Goal: Task Accomplishment & Management: Manage account settings

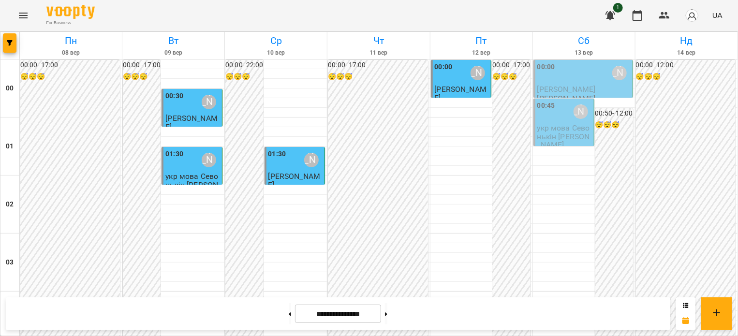
click at [571, 65] on div "00:00 [PERSON_NAME]" at bounding box center [583, 73] width 93 height 22
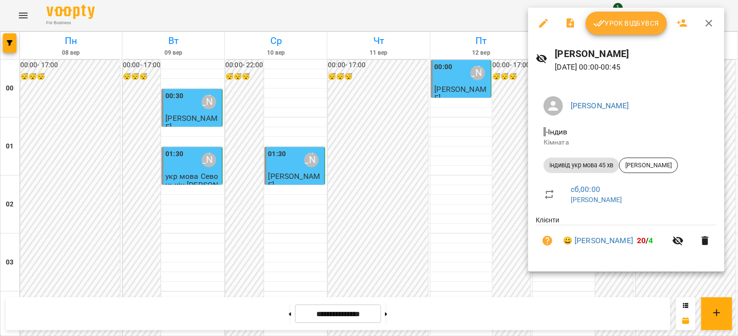
click at [615, 35] on div "Урок відбувся" at bounding box center [626, 23] width 196 height 31
click at [609, 23] on span "Урок відбувся" at bounding box center [626, 23] width 66 height 12
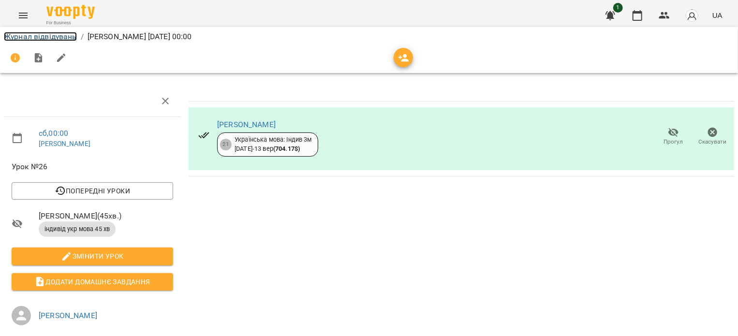
click at [24, 33] on link "Журнал відвідувань" at bounding box center [40, 36] width 73 height 9
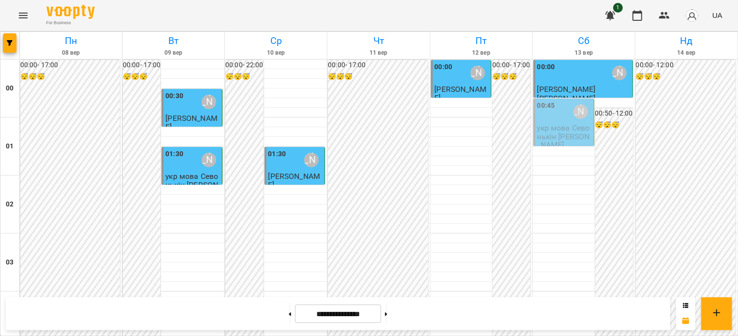
click at [548, 108] on label "00:45" at bounding box center [546, 106] width 18 height 11
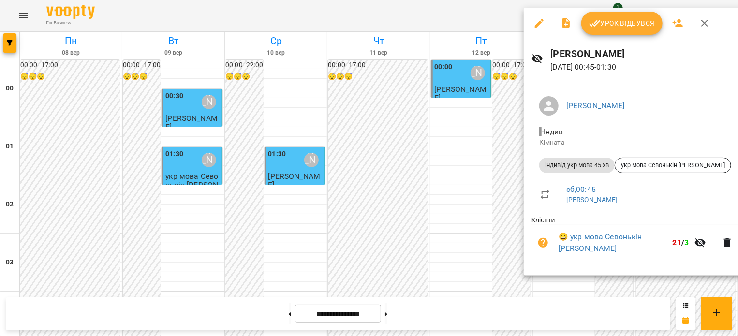
click at [620, 33] on button "Урок відбувся" at bounding box center [621, 23] width 81 height 23
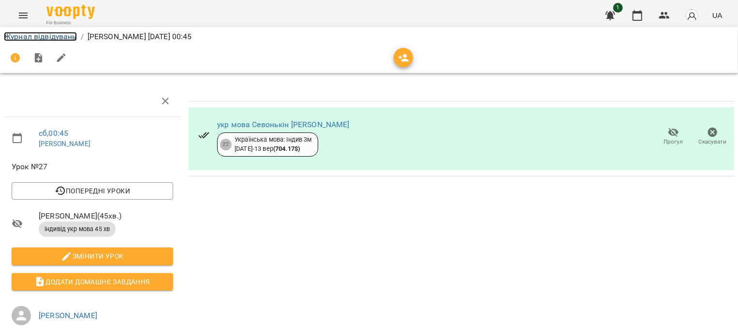
click at [34, 36] on link "Журнал відвідувань" at bounding box center [40, 36] width 73 height 9
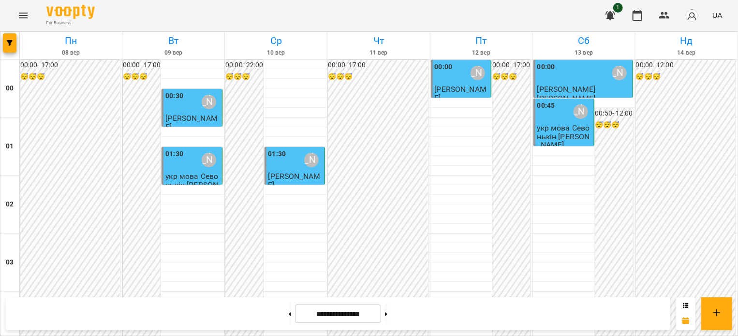
scroll to position [580, 0]
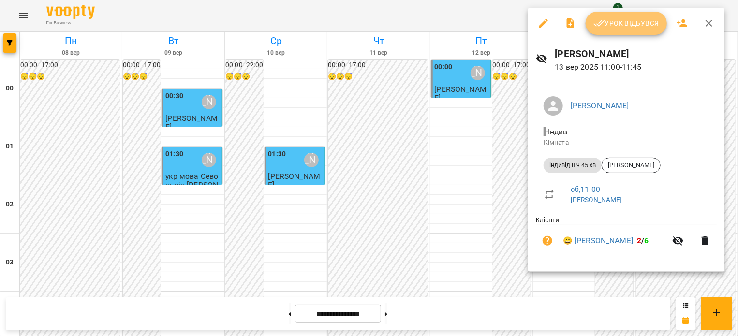
click at [635, 25] on span "Урок відбувся" at bounding box center [626, 23] width 66 height 12
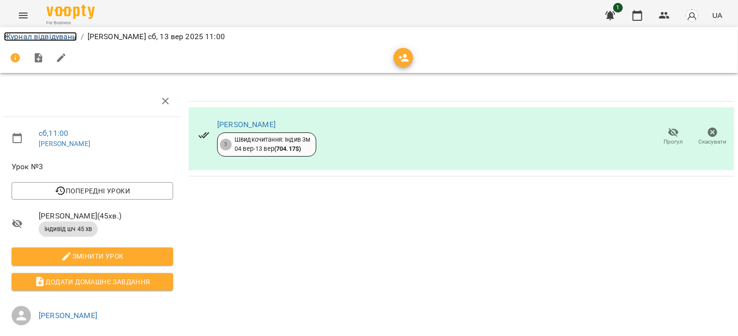
click at [29, 34] on link "Журнал відвідувань" at bounding box center [40, 36] width 73 height 9
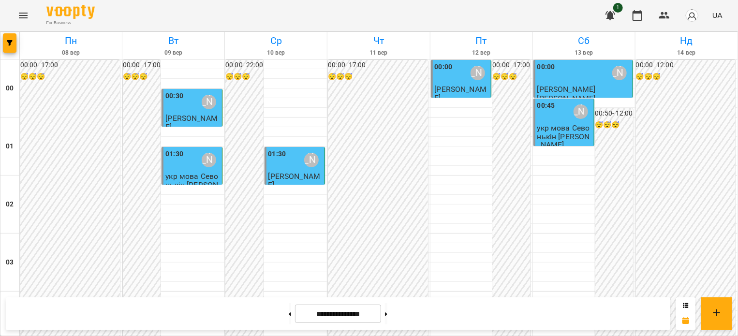
scroll to position [580, 0]
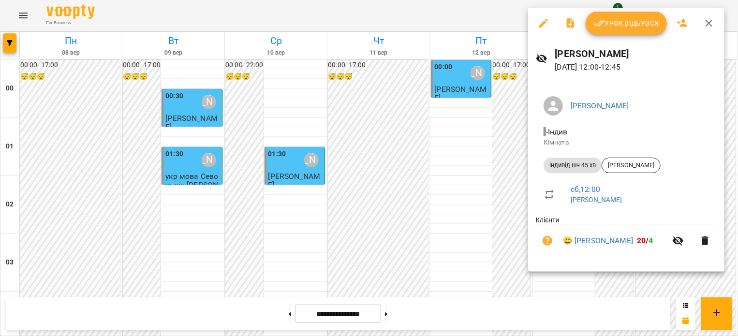
click at [628, 19] on span "Урок відбувся" at bounding box center [626, 23] width 66 height 12
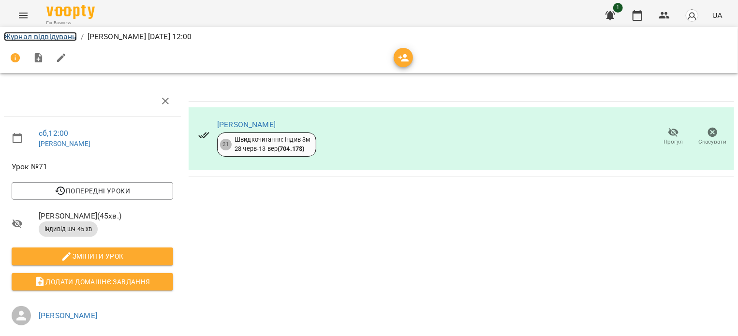
click at [30, 33] on link "Журнал відвідувань" at bounding box center [40, 36] width 73 height 9
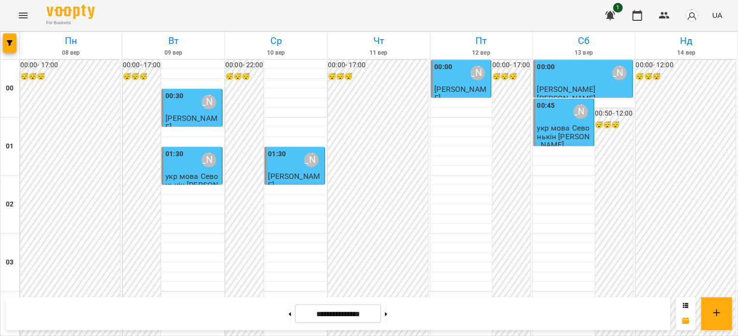
scroll to position [725, 0]
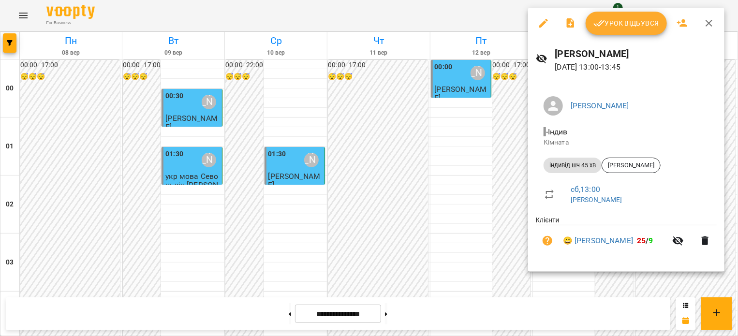
click at [615, 18] on span "Урок відбувся" at bounding box center [626, 23] width 66 height 12
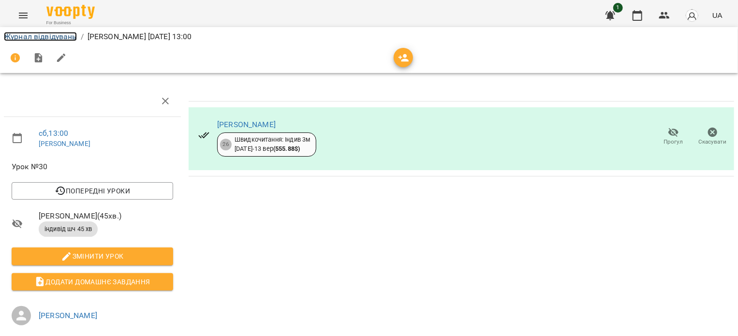
click at [55, 36] on link "Журнал відвідувань" at bounding box center [40, 36] width 73 height 9
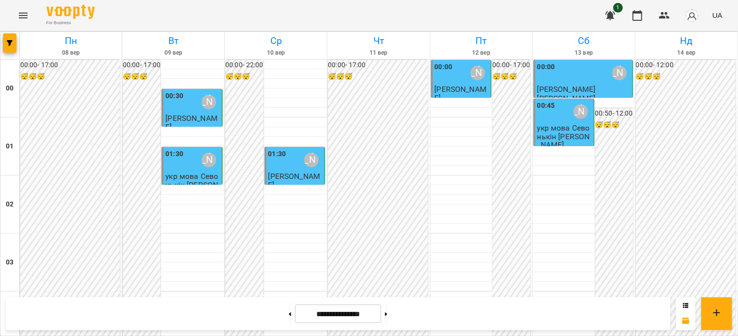
scroll to position [919, 0]
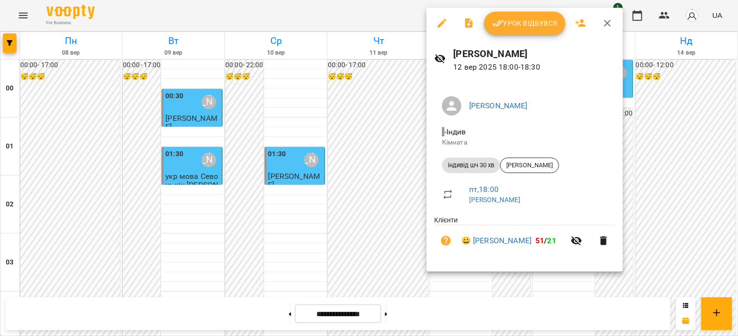
click at [515, 30] on button "Урок відбувся" at bounding box center [524, 23] width 81 height 23
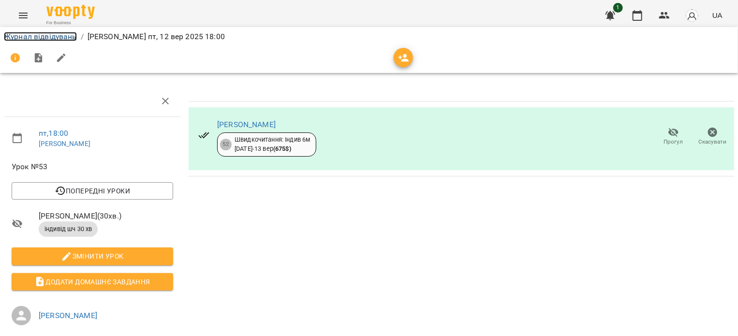
click at [37, 36] on link "Журнал відвідувань" at bounding box center [40, 36] width 73 height 9
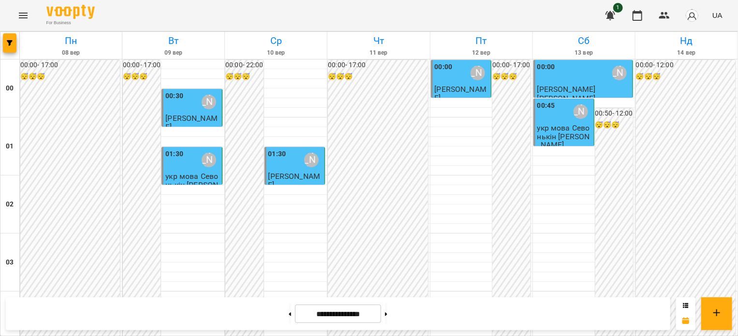
scroll to position [1064, 0]
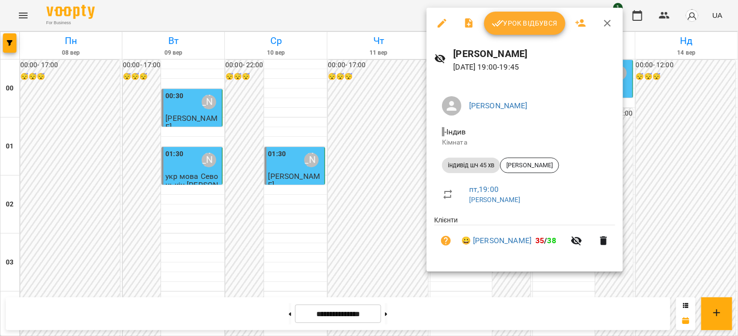
click at [510, 23] on span "Урок відбувся" at bounding box center [525, 23] width 66 height 12
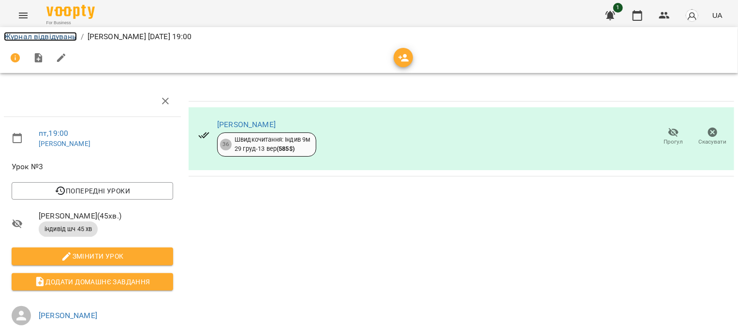
click at [51, 34] on link "Журнал відвідувань" at bounding box center [40, 36] width 73 height 9
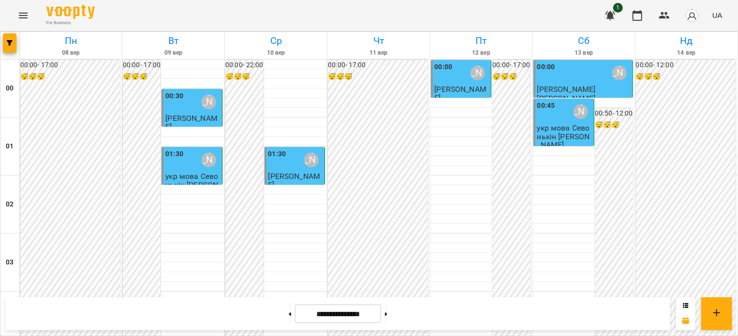
scroll to position [966, 0]
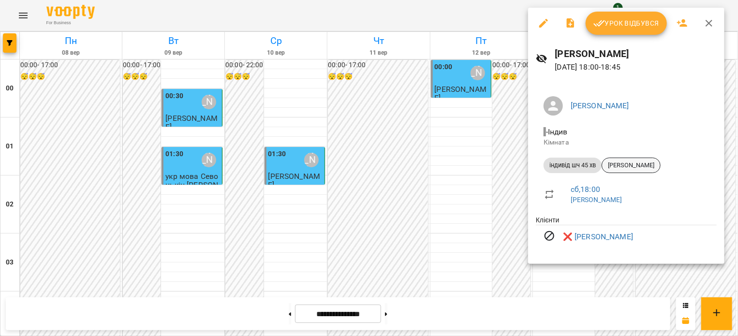
click at [620, 165] on span "[PERSON_NAME]" at bounding box center [631, 165] width 58 height 9
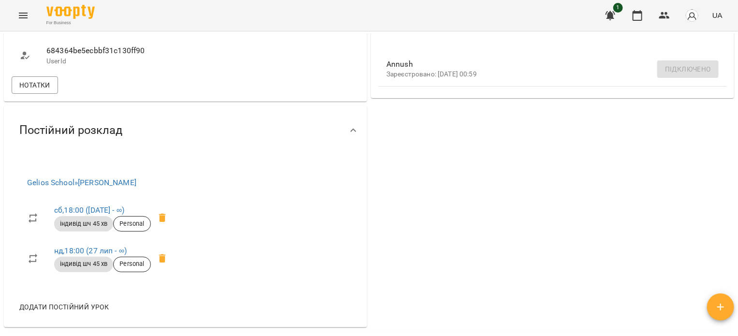
scroll to position [339, 0]
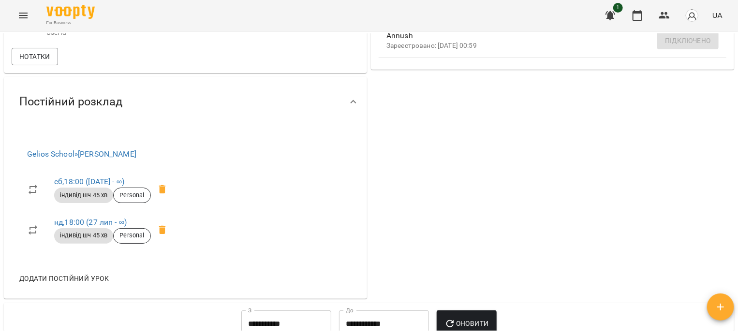
click at [50, 104] on span "Постійний розклад" at bounding box center [70, 101] width 103 height 15
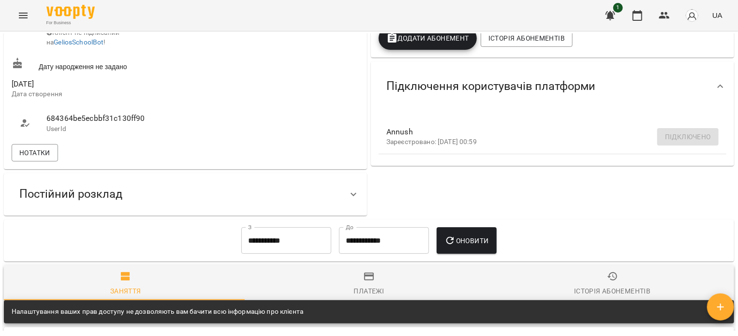
scroll to position [242, 0]
